Goal: Task Accomplishment & Management: Manage account settings

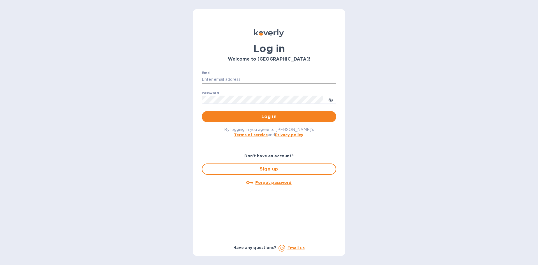
click at [218, 78] on input "Email" at bounding box center [269, 79] width 135 height 8
click at [202, 111] on button "Log in" at bounding box center [269, 116] width 135 height 11
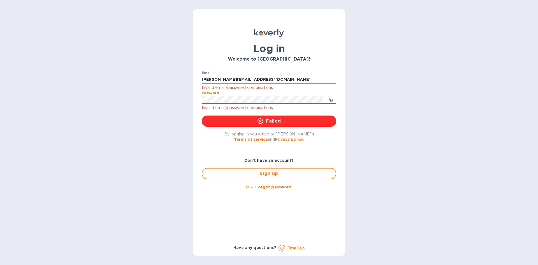
click at [196, 97] on div "Log in Welcome to [GEOGRAPHIC_DATA]! Email [PERSON_NAME][EMAIL_ADDRESS][DOMAIN_…" at bounding box center [269, 132] width 152 height 247
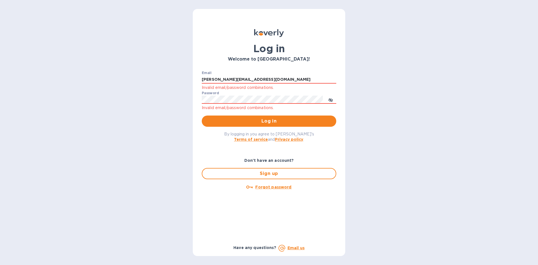
click at [196, 97] on div "Log in Welcome to [GEOGRAPHIC_DATA]! Email [PERSON_NAME][EMAIL_ADDRESS][DOMAIN_…" at bounding box center [269, 132] width 152 height 247
click at [243, 120] on span "Log in" at bounding box center [269, 121] width 126 height 7
click at [174, 97] on div "Log in Welcome to [GEOGRAPHIC_DATA]! Email [PERSON_NAME][EMAIL_ADDRESS][DOMAIN_…" at bounding box center [269, 132] width 538 height 265
drag, startPoint x: 245, startPoint y: 78, endPoint x: 192, endPoint y: 73, distance: 52.9
click at [192, 73] on div "Log in Welcome to [GEOGRAPHIC_DATA]! Email [PERSON_NAME][EMAIL_ADDRESS][DOMAIN_…" at bounding box center [269, 132] width 538 height 265
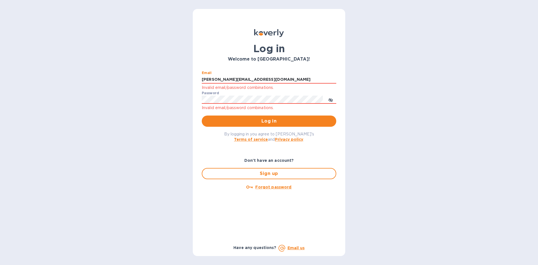
paste input "Hendy_regionrx"
click at [240, 123] on span "Log in" at bounding box center [269, 121] width 126 height 7
click at [330, 99] on icon "toggle password visibility" at bounding box center [331, 100] width 4 height 4
drag, startPoint x: 247, startPoint y: 78, endPoint x: 173, endPoint y: 73, distance: 74.2
click at [174, 73] on div "Log in Welcome to [GEOGRAPHIC_DATA]! Email Hendy_regionrx Invalid email/passwor…" at bounding box center [269, 132] width 538 height 265
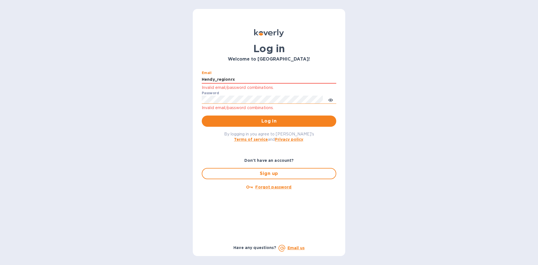
paste input "[EMAIL_ADDRESS][DOMAIN_NAME]"
type input "[EMAIL_ADDRESS][DOMAIN_NAME]"
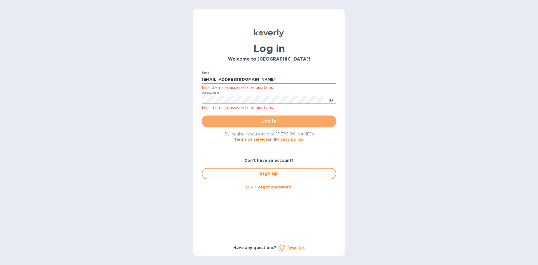
click at [260, 124] on span "Log in" at bounding box center [269, 121] width 126 height 7
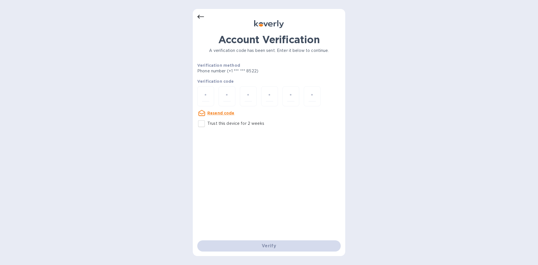
click at [198, 16] on icon at bounding box center [200, 16] width 7 height 7
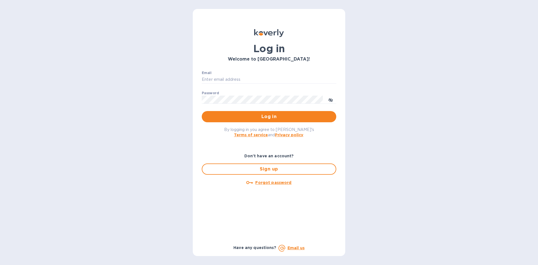
type input "[EMAIL_ADDRESS][DOMAIN_NAME]"
drag, startPoint x: 224, startPoint y: 79, endPoint x: 184, endPoint y: 79, distance: 40.4
click at [184, 79] on div "Log in Welcome to [GEOGRAPHIC_DATA]! Email [EMAIL_ADDRESS][DOMAIN_NAME] ​ Passw…" at bounding box center [269, 132] width 538 height 265
click at [267, 181] on u "Forgot password" at bounding box center [273, 182] width 36 height 4
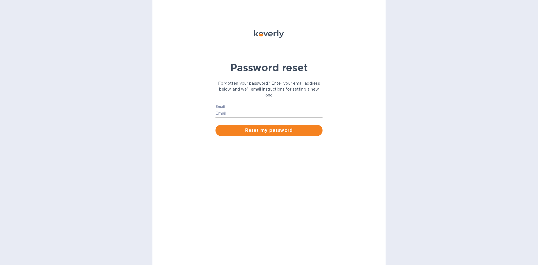
click at [239, 112] on input "Email" at bounding box center [269, 113] width 107 height 8
type input "[EMAIL_ADDRESS][DOMAIN_NAME]"
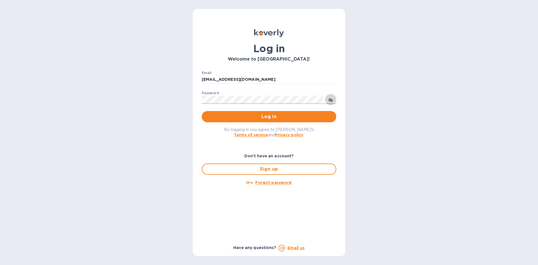
click at [332, 103] on span "toggle password visibility" at bounding box center [331, 100] width 4 height 8
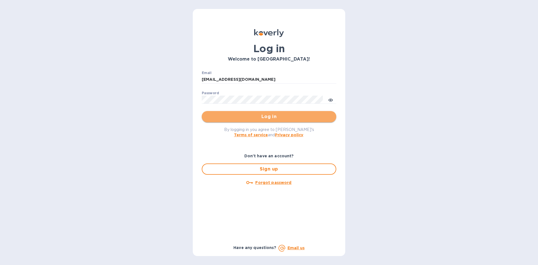
click at [260, 115] on span "Log in" at bounding box center [269, 116] width 126 height 7
